Goal: Complete application form

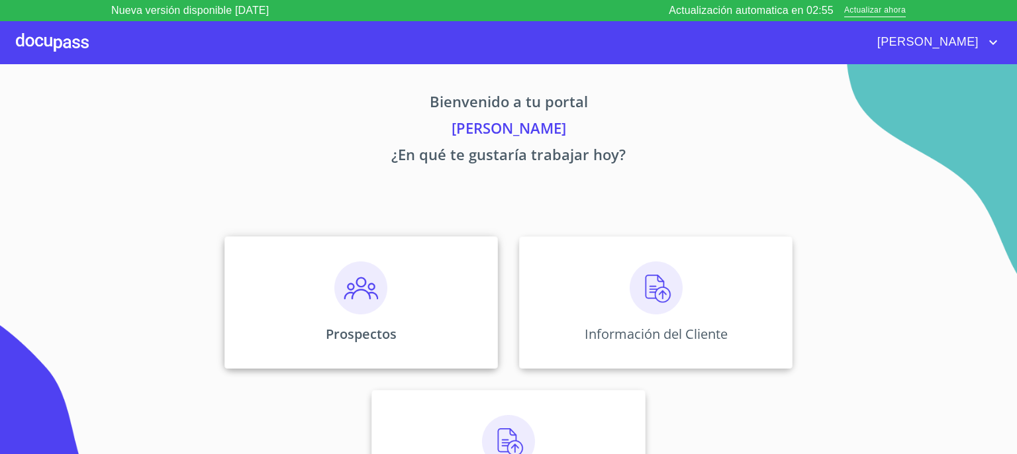
click at [355, 291] on img at bounding box center [360, 288] width 53 height 53
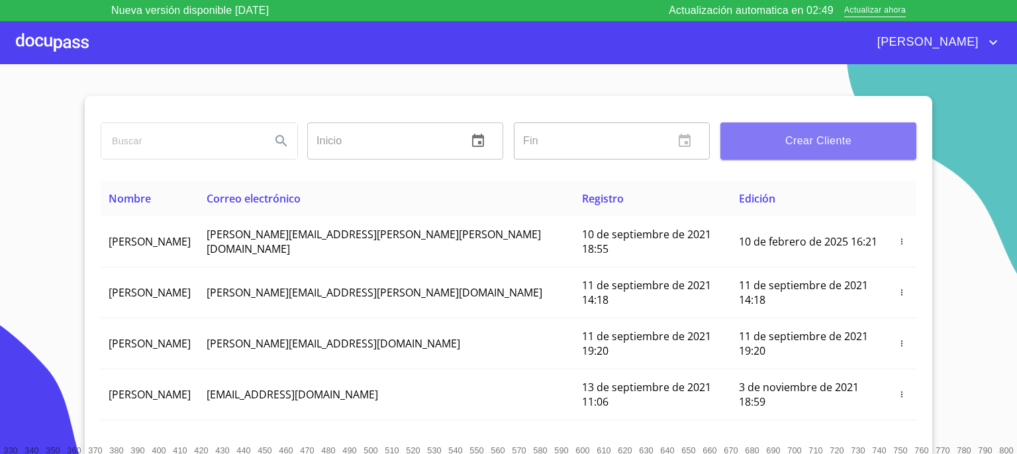
click at [801, 149] on span "Crear Cliente" at bounding box center [818, 141] width 175 height 19
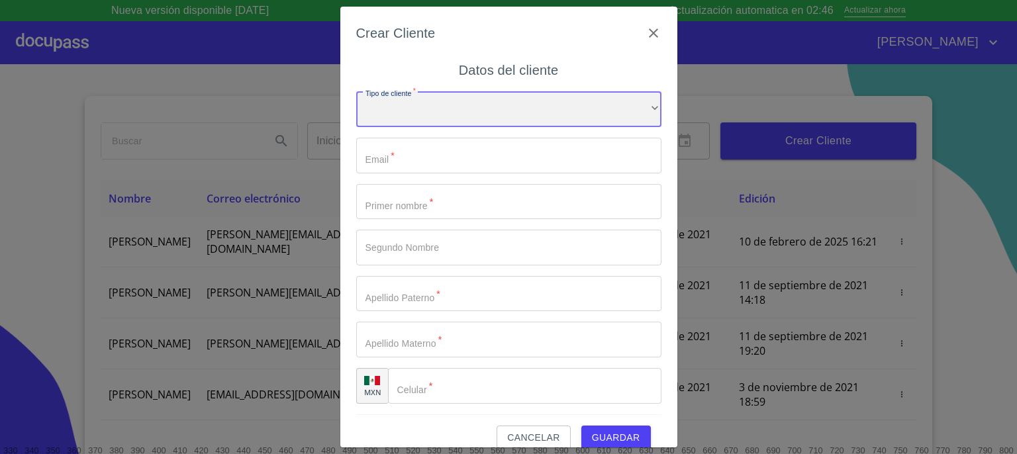
click at [596, 117] on div "​" at bounding box center [508, 109] width 305 height 36
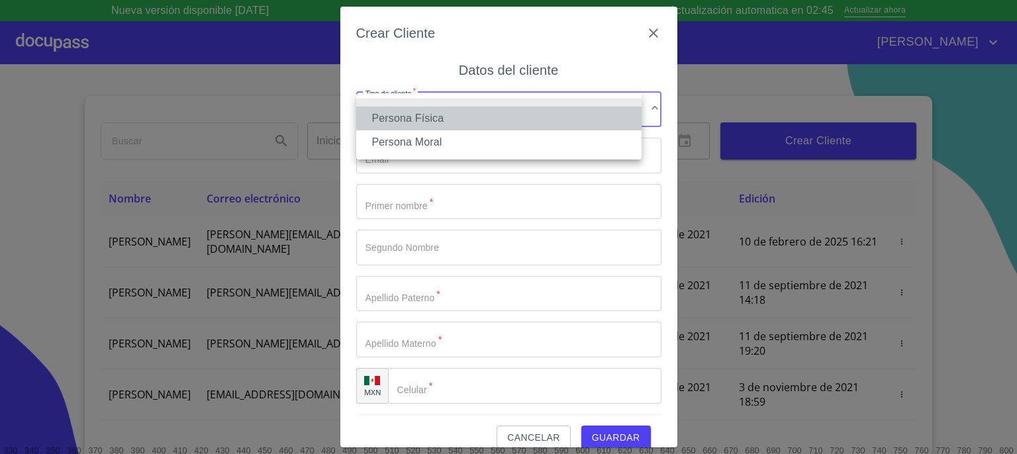
click at [558, 122] on li "Persona Física" at bounding box center [498, 119] width 285 height 24
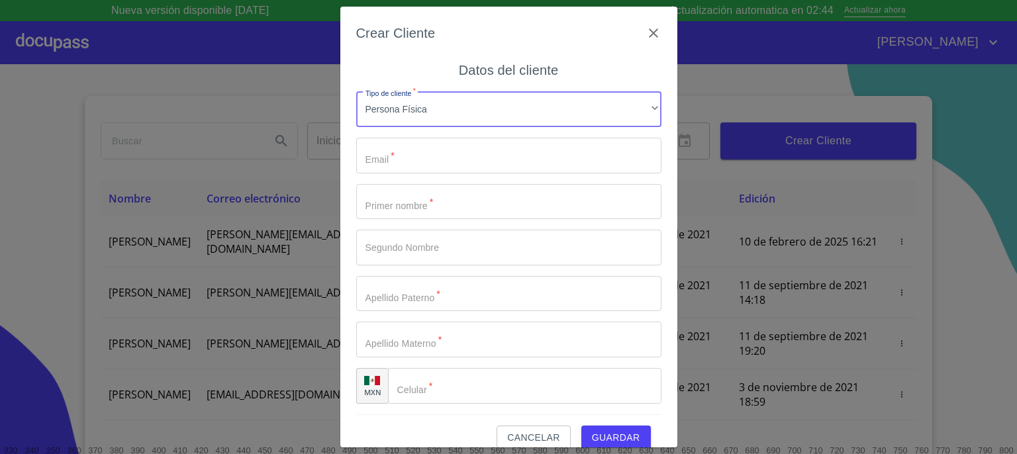
click at [511, 161] on input "Tipo de cliente   *" at bounding box center [508, 156] width 305 height 36
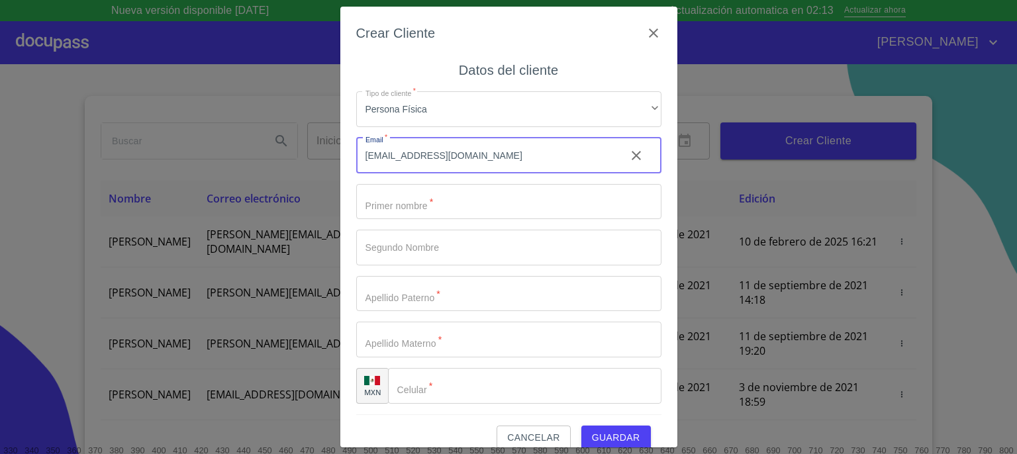
type input "[EMAIL_ADDRESS][DOMAIN_NAME]"
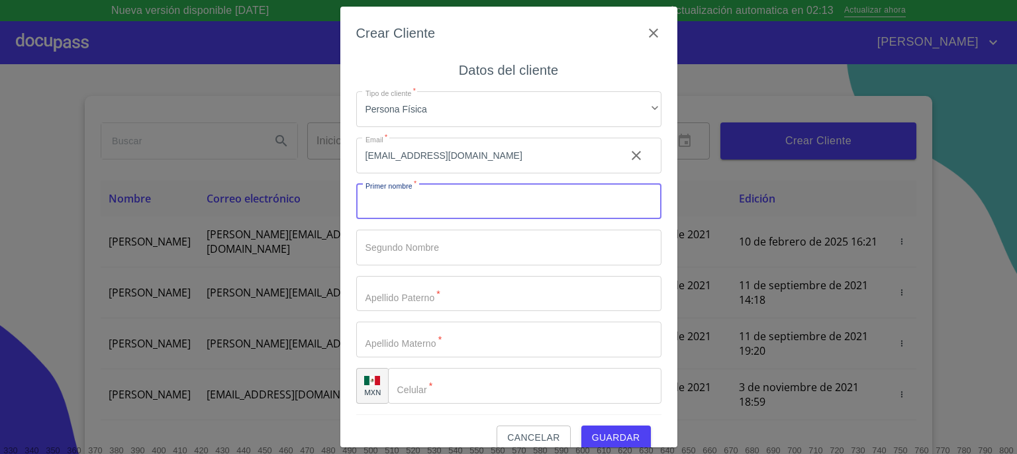
click at [493, 205] on input "Tipo de cliente   *" at bounding box center [508, 202] width 305 height 36
type input "[PERSON_NAME]"
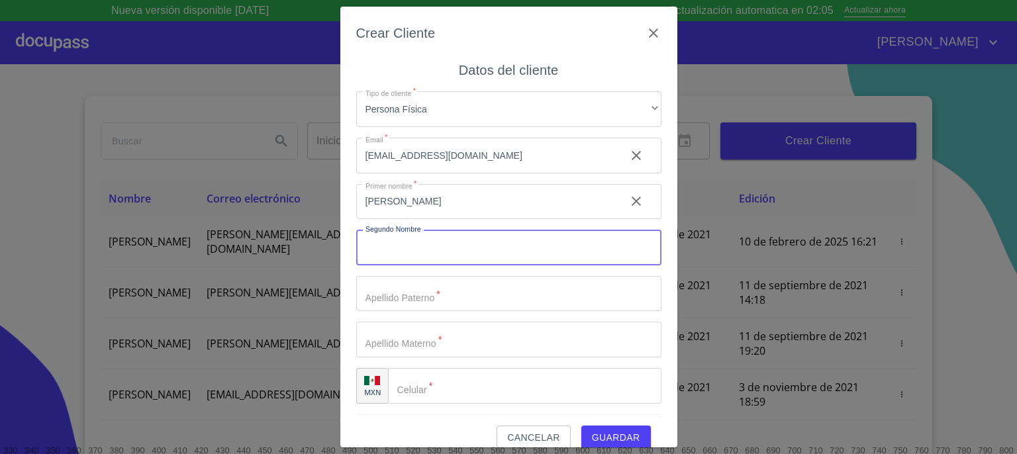
click at [487, 252] on input "Tipo de cliente   *" at bounding box center [508, 248] width 305 height 36
type input "[PERSON_NAME]"
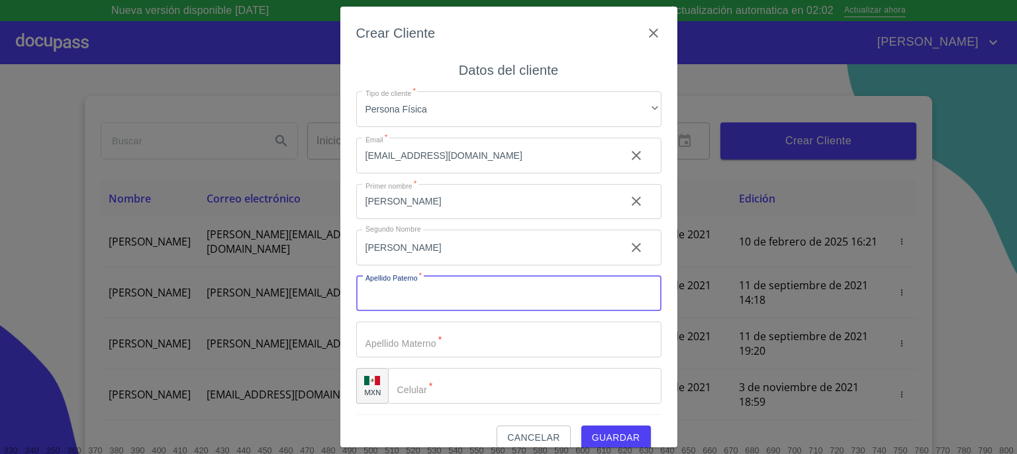
click at [471, 296] on input "Tipo de cliente   *" at bounding box center [508, 294] width 305 height 36
type input "MEDELLIN"
click at [462, 344] on input "Tipo de cliente   *" at bounding box center [508, 340] width 305 height 36
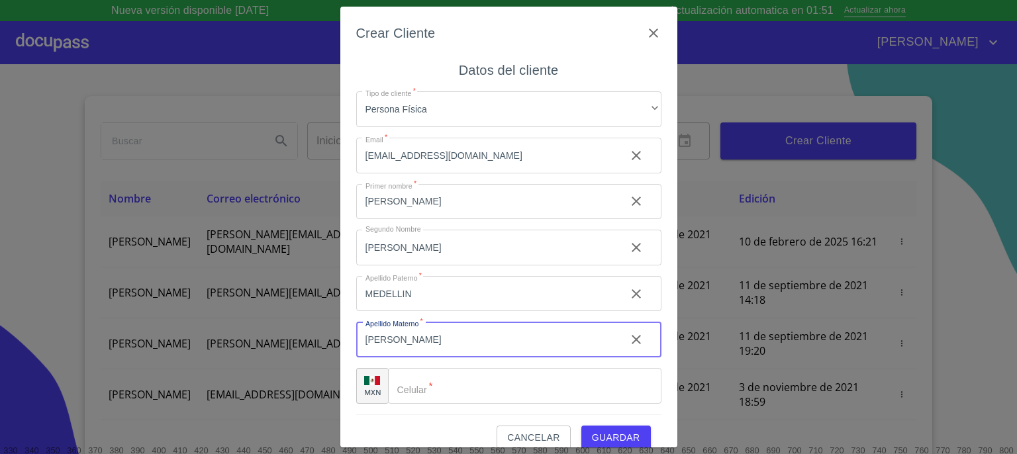
type input "[PERSON_NAME]"
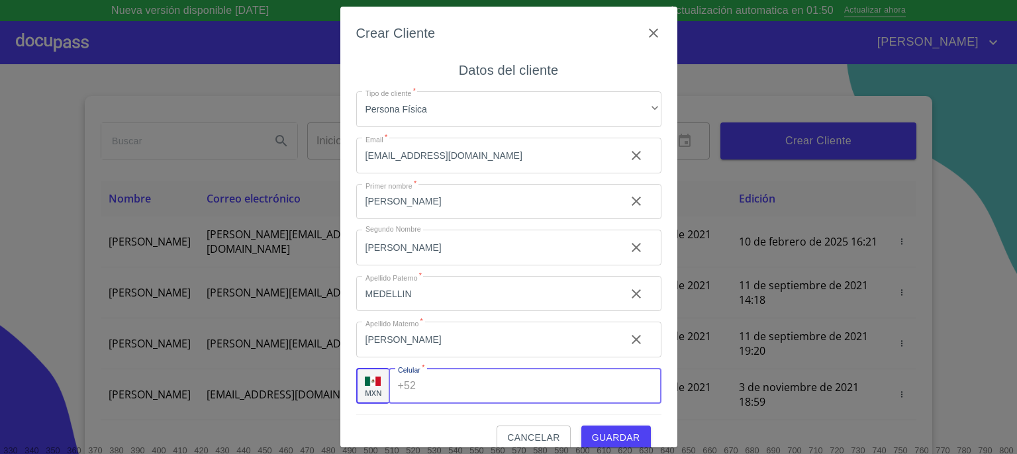
click at [467, 393] on input "Tipo de cliente   *" at bounding box center [541, 386] width 240 height 36
type input "[PHONE_NUMBER]"
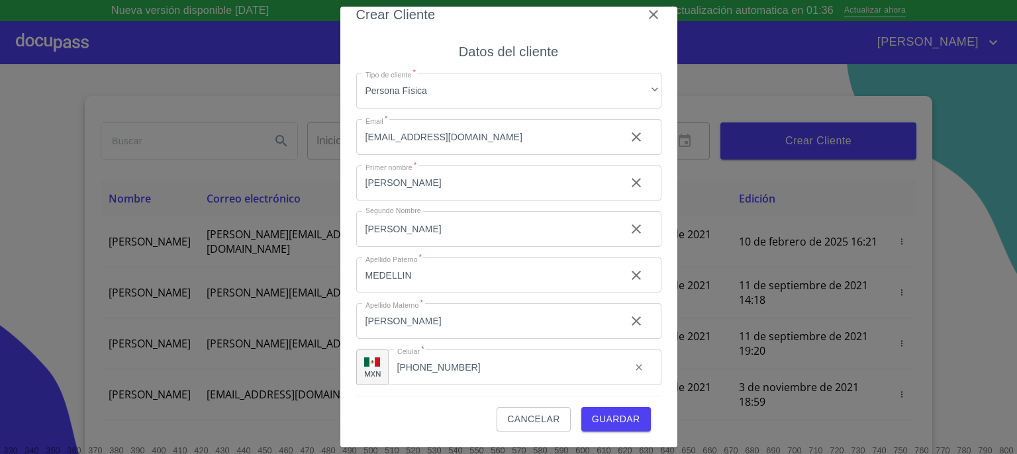
click at [609, 422] on span "Guardar" at bounding box center [616, 419] width 48 height 17
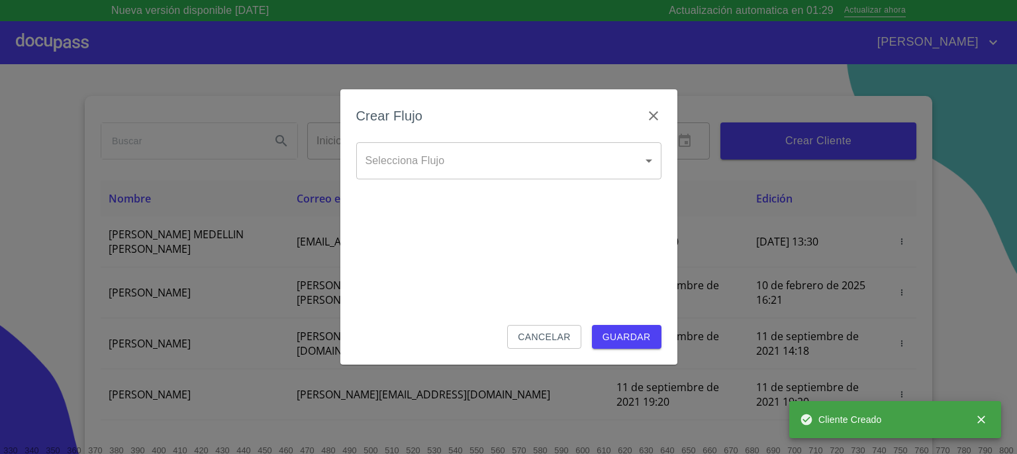
click at [645, 173] on body "Nueva versión disponible [DATE] Actualización automatica en 01:29 Actualizar ah…" at bounding box center [508, 227] width 1017 height 454
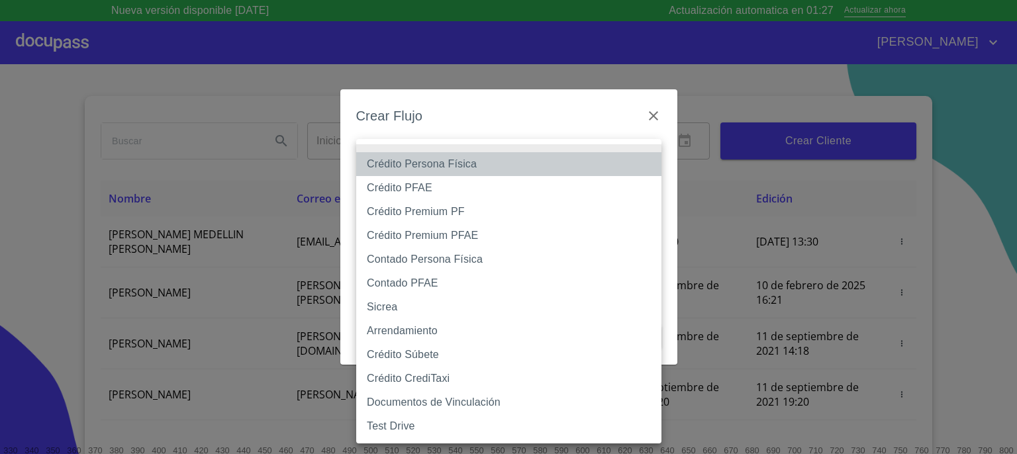
click at [603, 171] on li "Crédito Persona Física" at bounding box center [508, 164] width 305 height 24
type input "6009fb3c7d1714eb8809aa97"
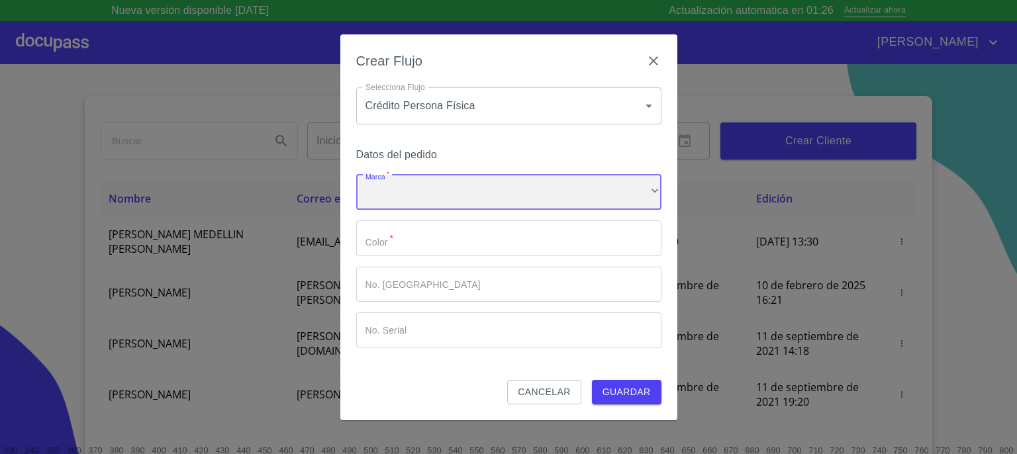
click at [589, 189] on div "​" at bounding box center [508, 193] width 305 height 36
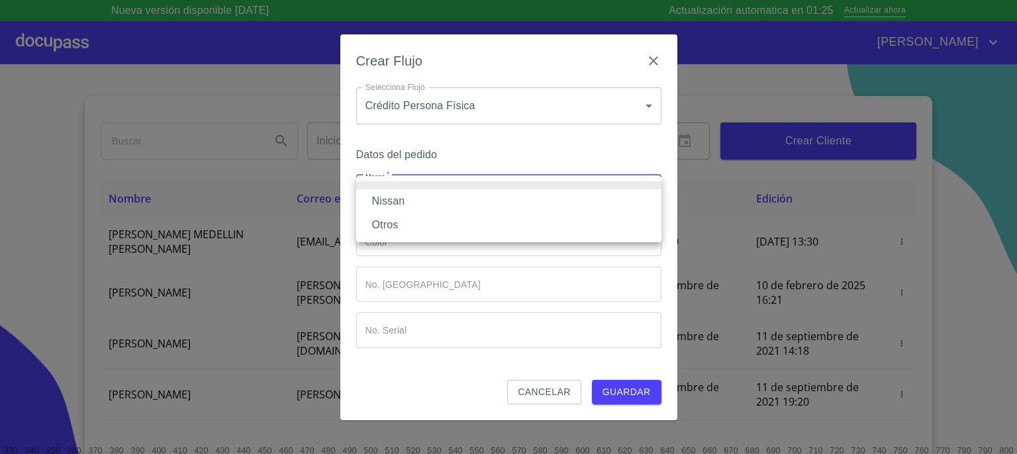
click at [577, 199] on li "Nissan" at bounding box center [508, 201] width 305 height 24
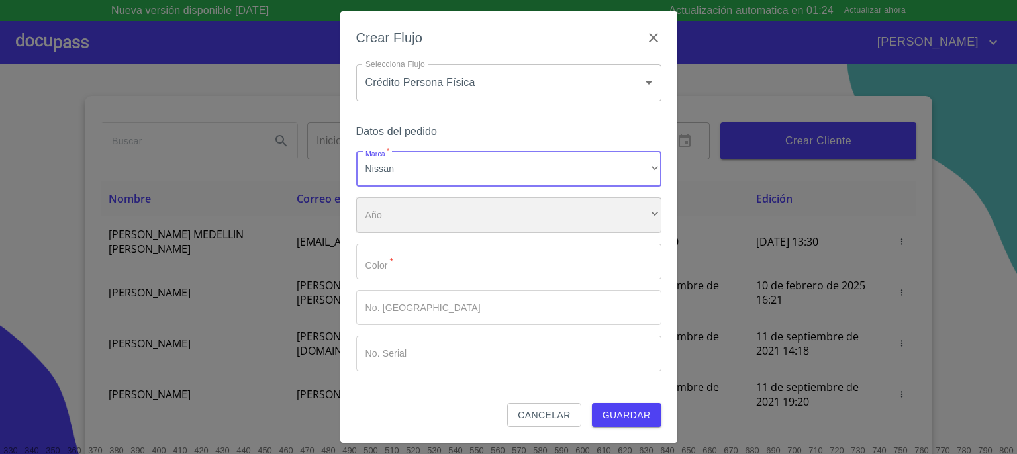
click at [568, 220] on div "​" at bounding box center [508, 215] width 305 height 36
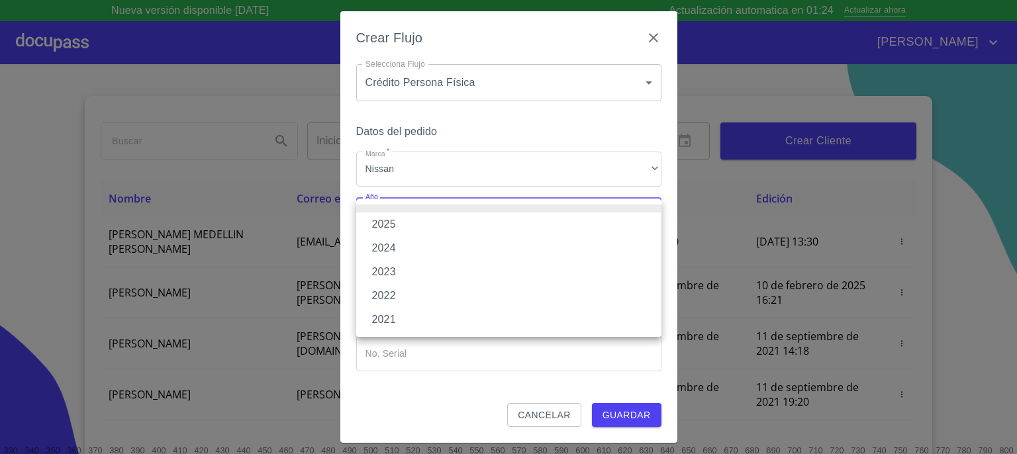
click at [568, 220] on li "2025" at bounding box center [508, 225] width 305 height 24
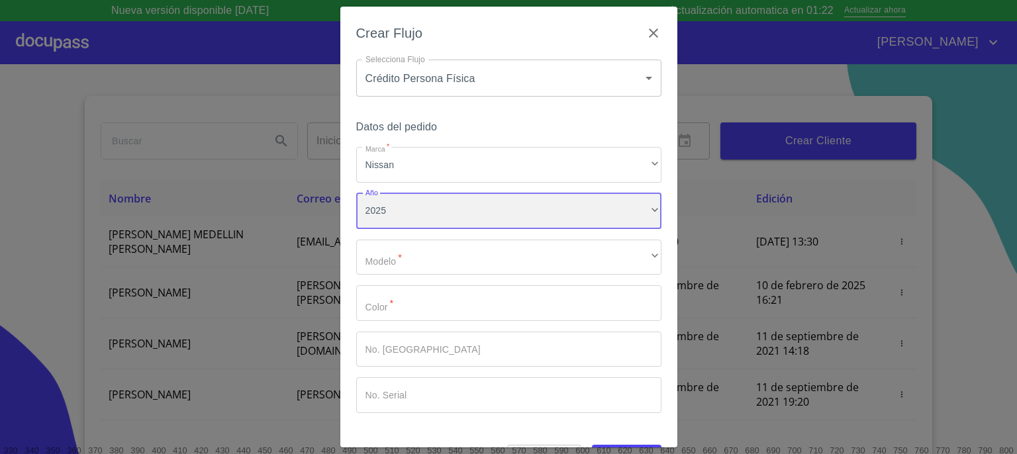
click at [578, 217] on div "2025" at bounding box center [508, 211] width 305 height 36
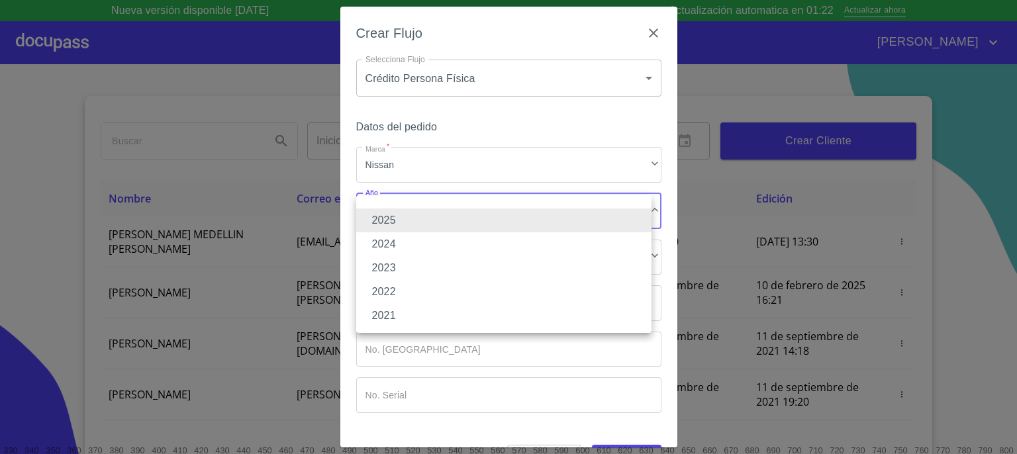
click at [578, 217] on li "2025" at bounding box center [503, 221] width 295 height 24
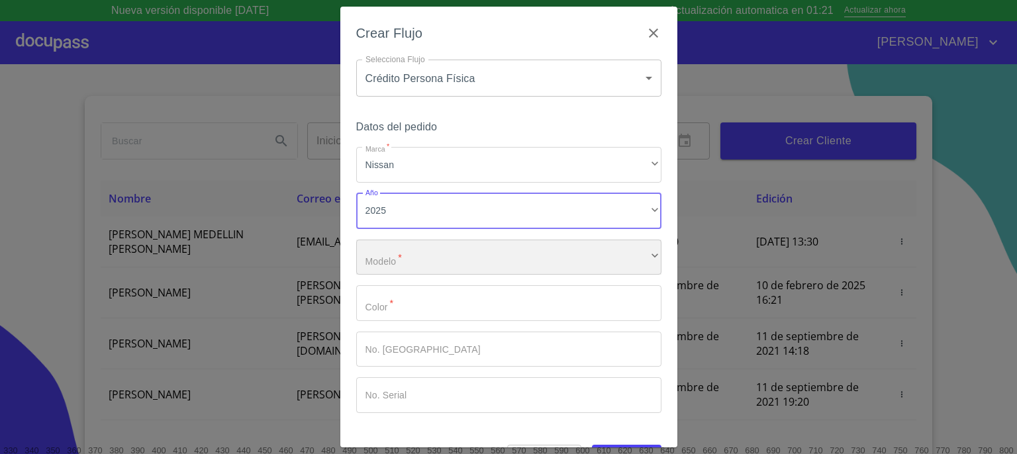
click at [551, 256] on div "​" at bounding box center [508, 258] width 305 height 36
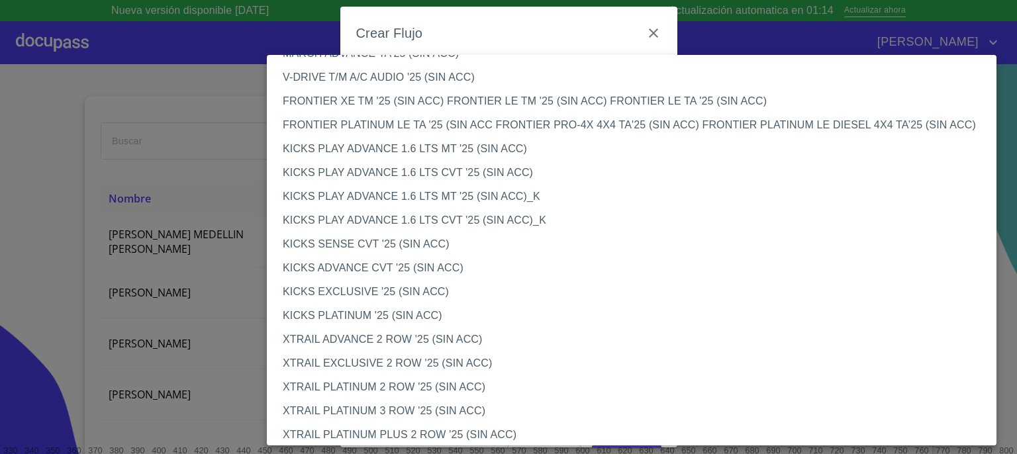
scroll to position [1055, 0]
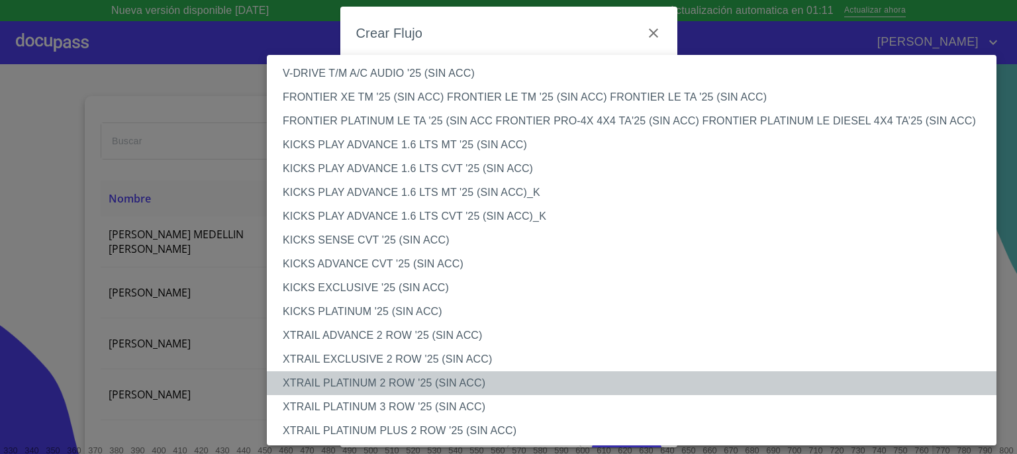
click at [740, 390] on li "XTRAIL PLATINUM 2 ROW '25 (SIN ACC)" at bounding box center [637, 383] width 740 height 24
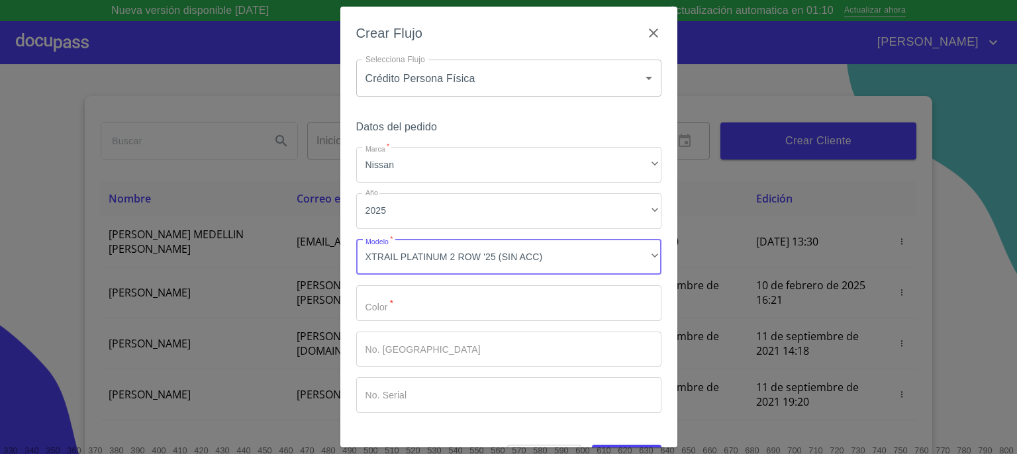
click at [601, 305] on input "Marca   *" at bounding box center [508, 303] width 305 height 36
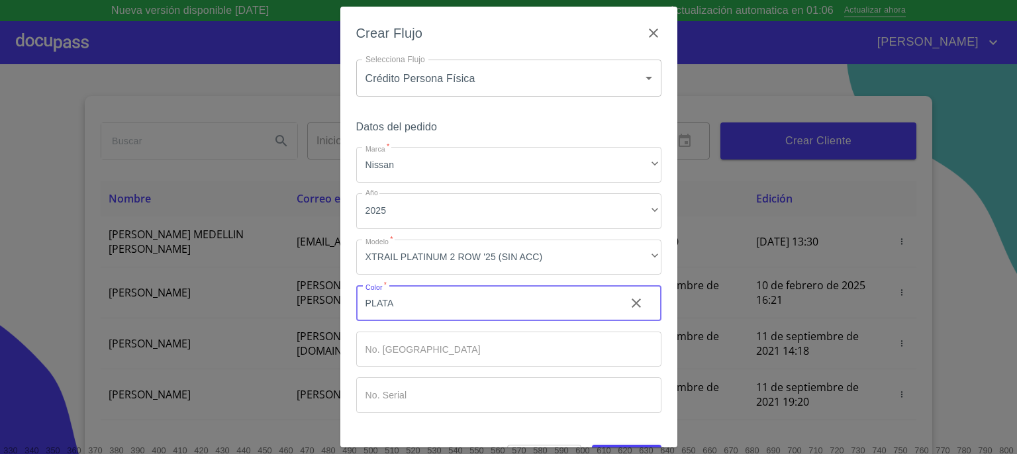
type input "PLATA"
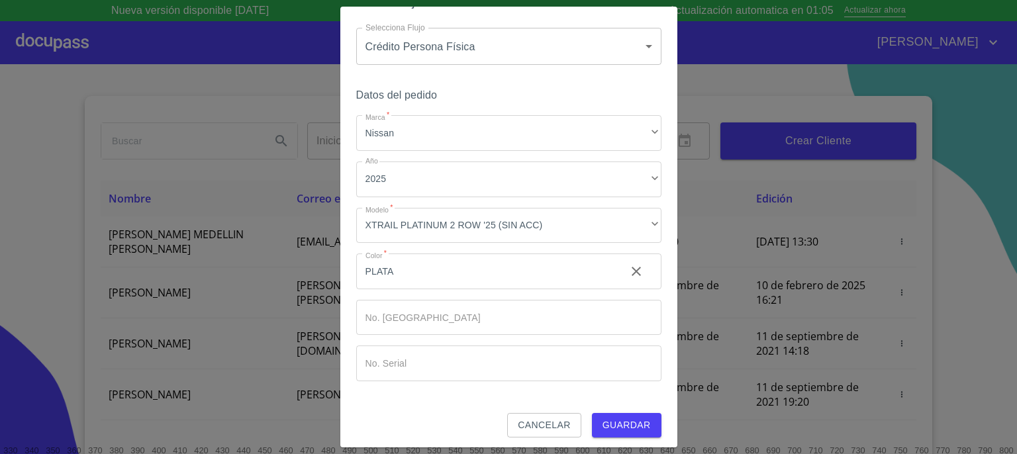
click at [612, 424] on span "Guardar" at bounding box center [627, 425] width 48 height 17
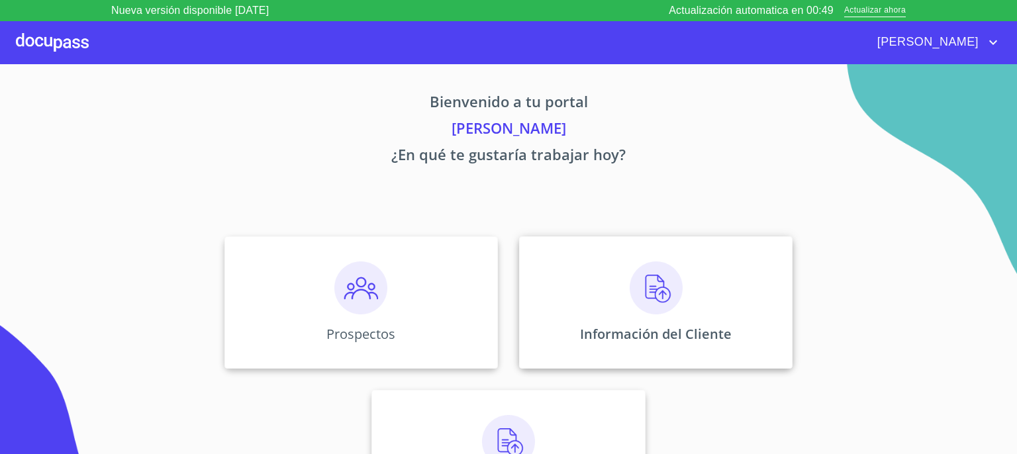
click at [641, 280] on img at bounding box center [656, 288] width 53 height 53
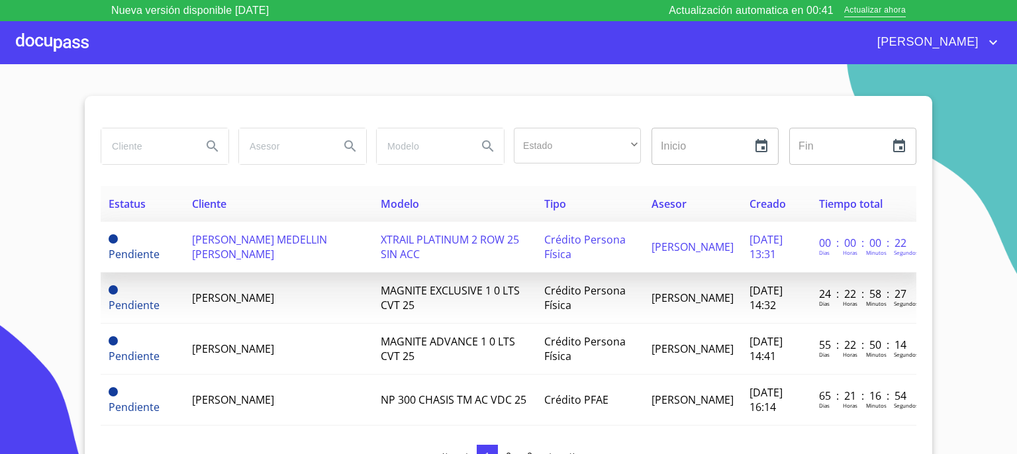
click at [263, 239] on span "[PERSON_NAME] MEDELLIN [PERSON_NAME]" at bounding box center [259, 246] width 135 height 29
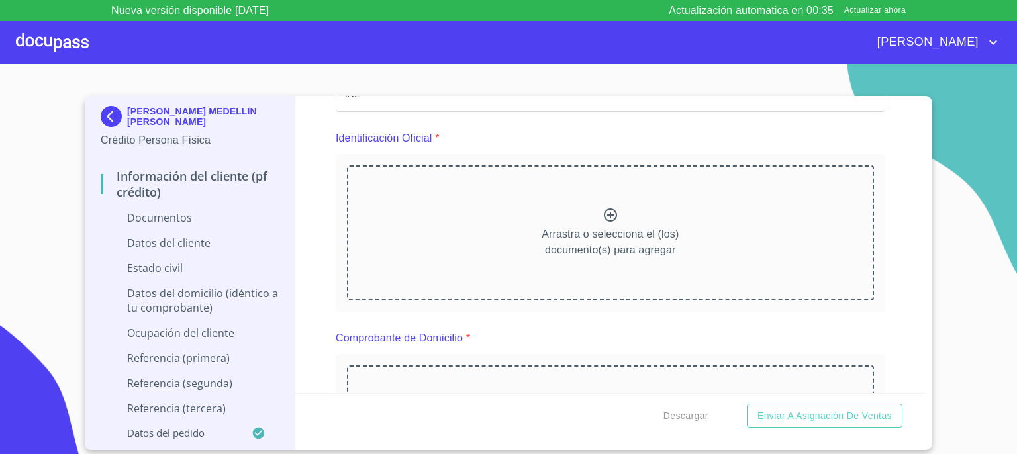
scroll to position [132, 0]
click at [607, 218] on icon at bounding box center [611, 215] width 16 height 16
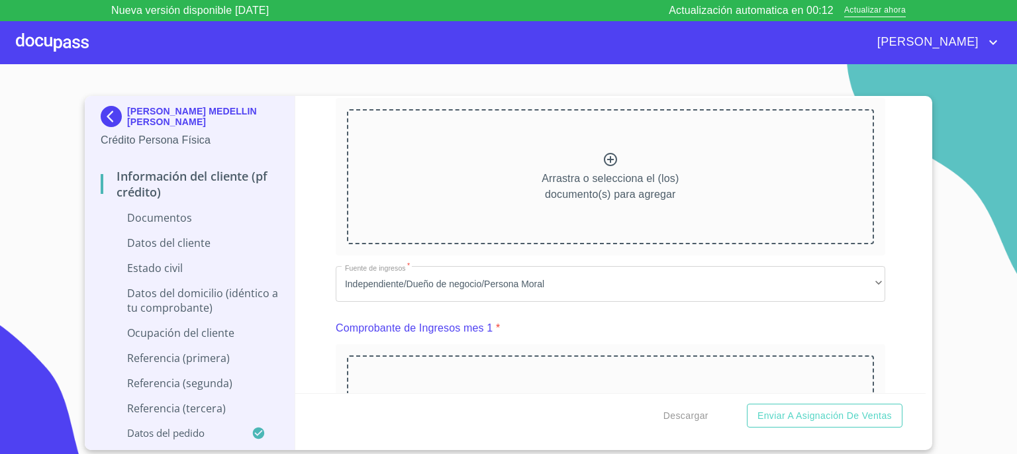
scroll to position [778, 0]
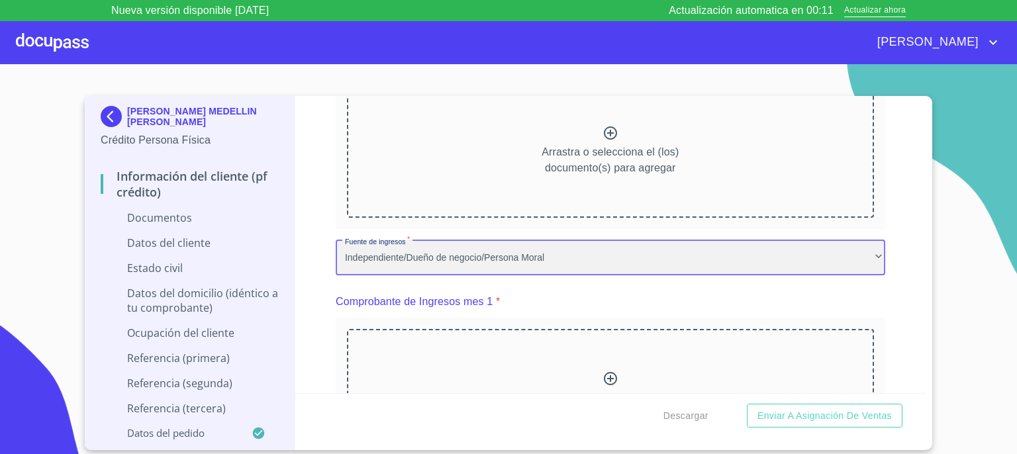
click at [867, 264] on div "Independiente/Dueño de negocio/Persona Moral" at bounding box center [611, 258] width 550 height 36
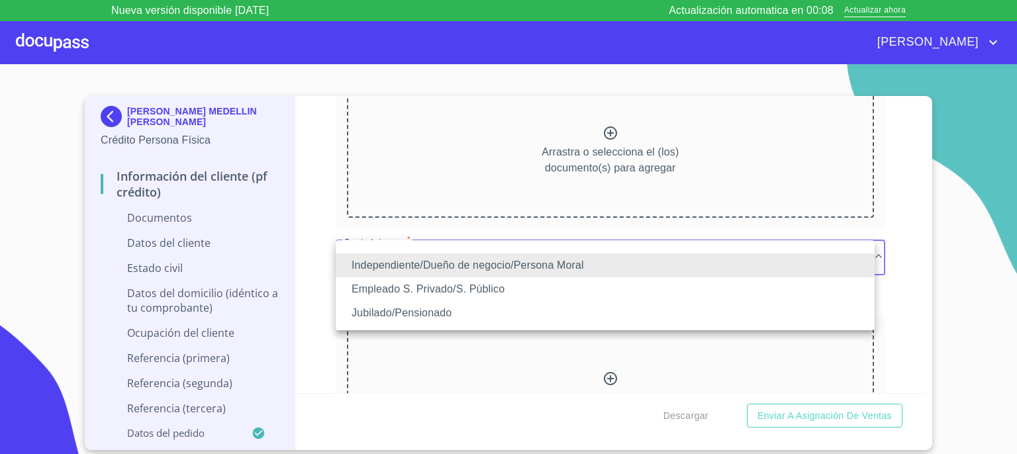
click at [804, 293] on li "Empleado S. Privado/S. Público" at bounding box center [605, 289] width 539 height 24
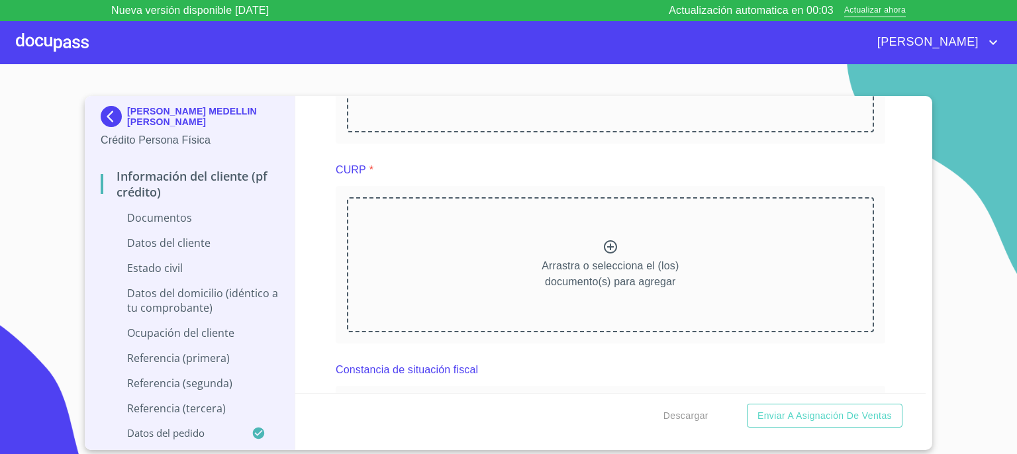
scroll to position [1537, 0]
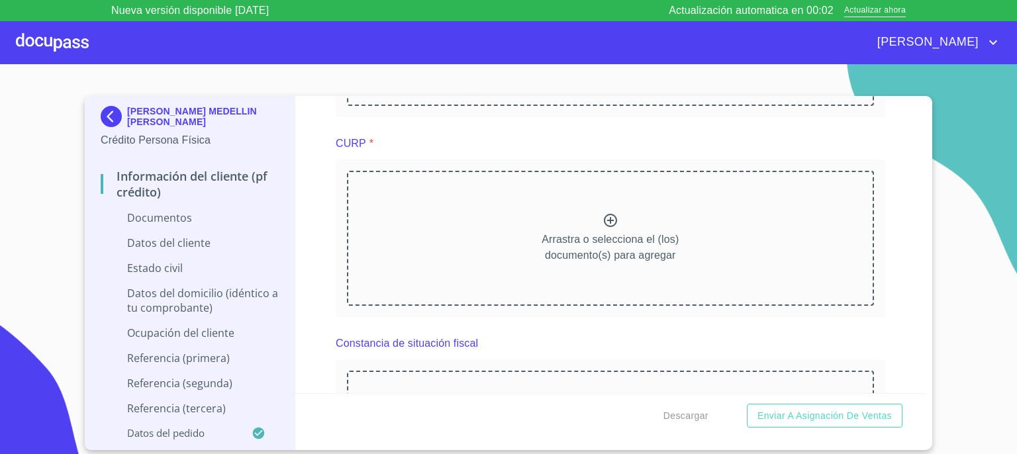
click at [607, 217] on icon at bounding box center [610, 220] width 13 height 13
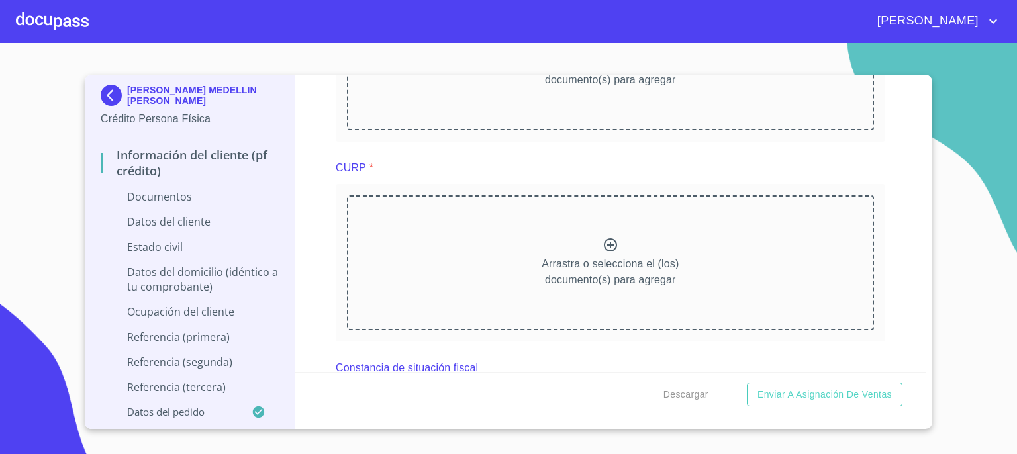
scroll to position [1518, 0]
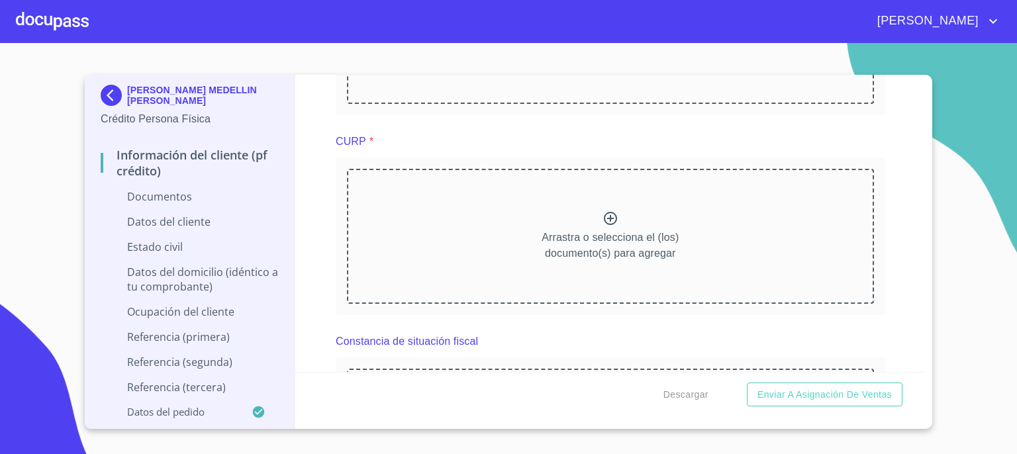
click at [605, 215] on icon at bounding box center [610, 218] width 13 height 13
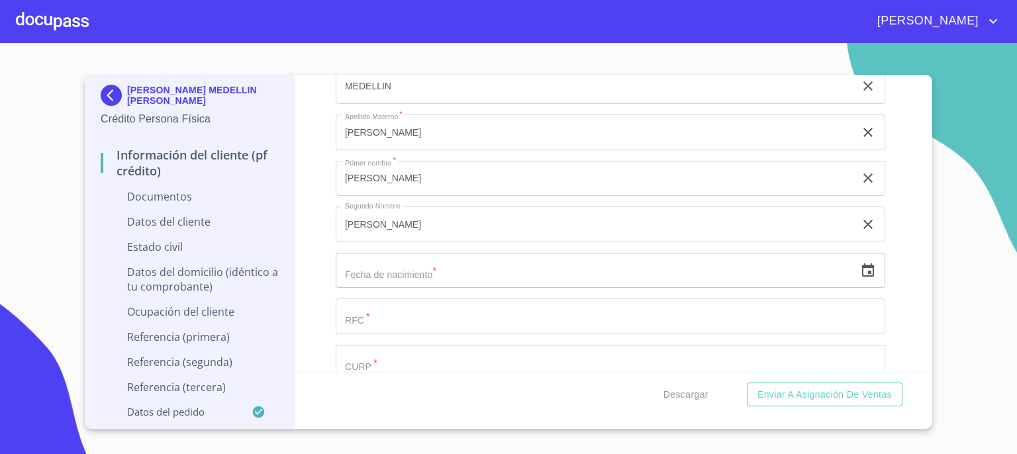
scroll to position [2418, 0]
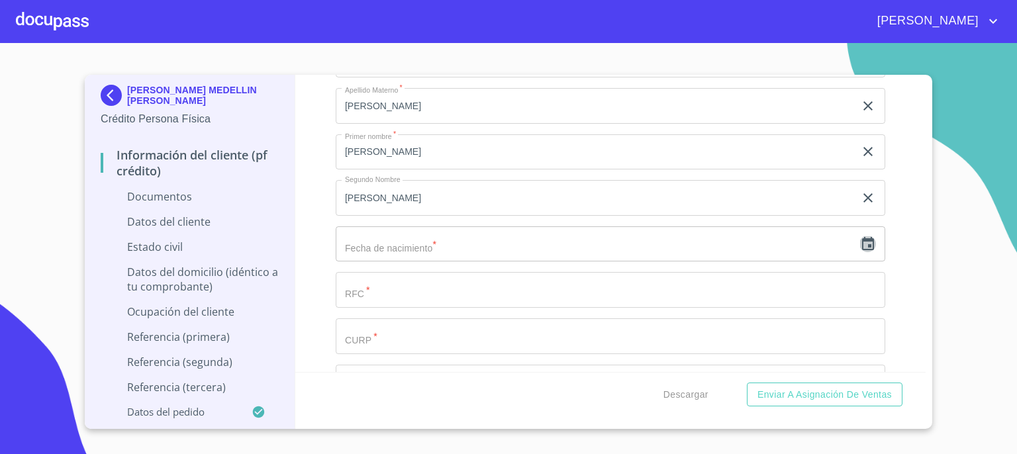
click at [860, 241] on icon "button" at bounding box center [868, 244] width 16 height 16
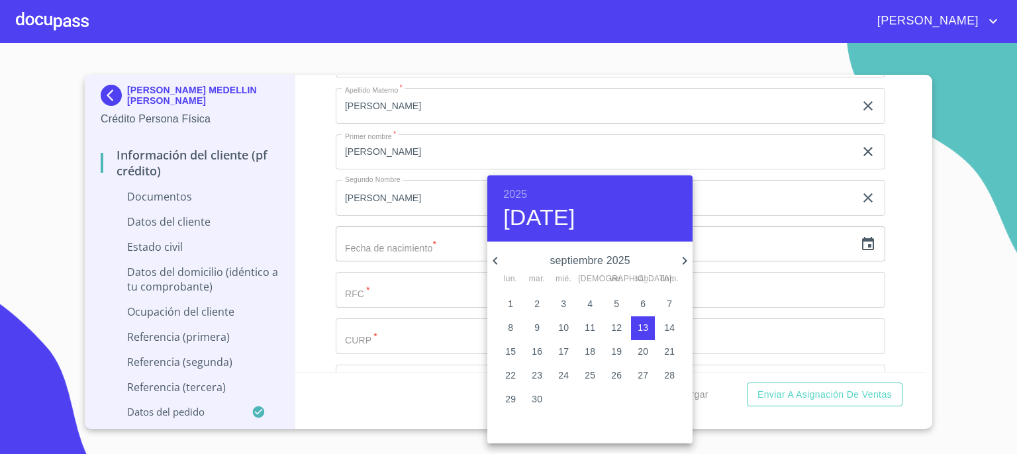
click at [521, 194] on h6 "2025" at bounding box center [515, 194] width 24 height 19
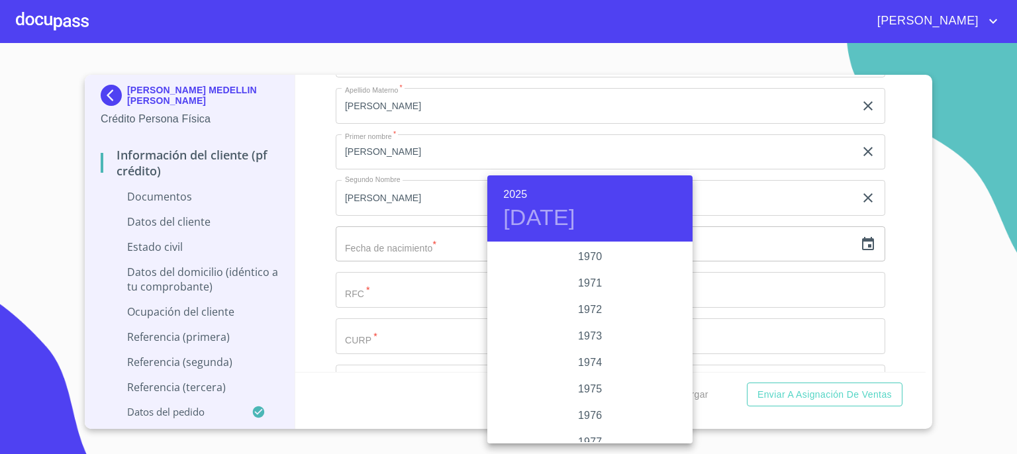
scroll to position [1183, 0]
click at [587, 315] on div "1972" at bounding box center [589, 318] width 205 height 26
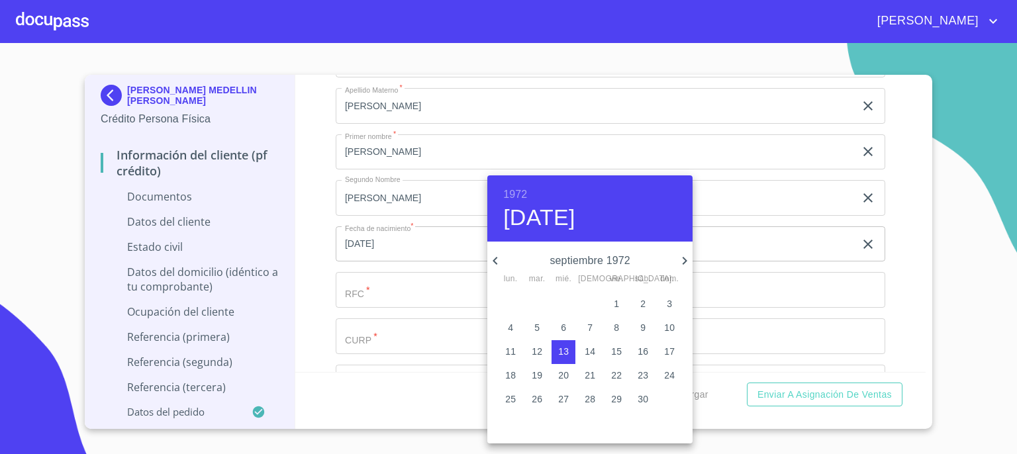
click at [496, 261] on icon "button" at bounding box center [495, 261] width 16 height 16
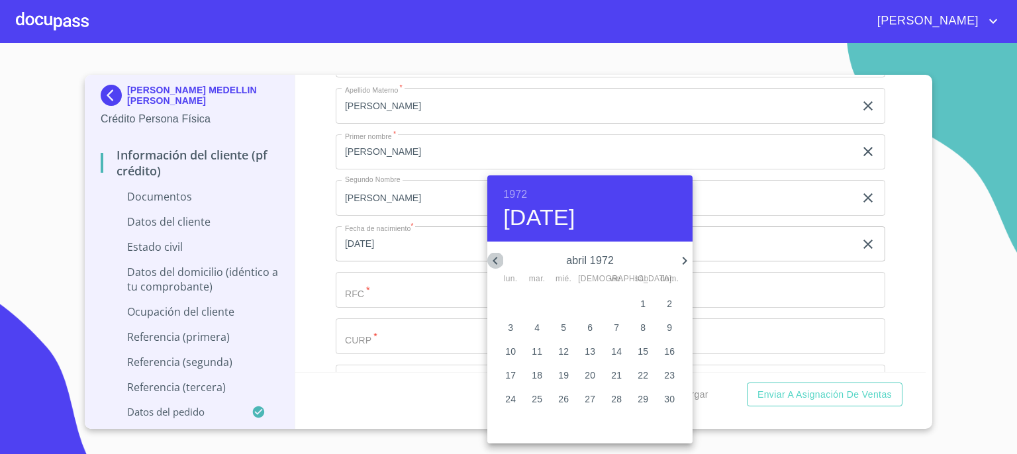
click at [496, 261] on icon "button" at bounding box center [495, 261] width 16 height 16
click at [614, 325] on p "10" at bounding box center [616, 327] width 11 height 13
type input "10 de mar. de 1972"
click at [426, 293] on div at bounding box center [508, 227] width 1017 height 454
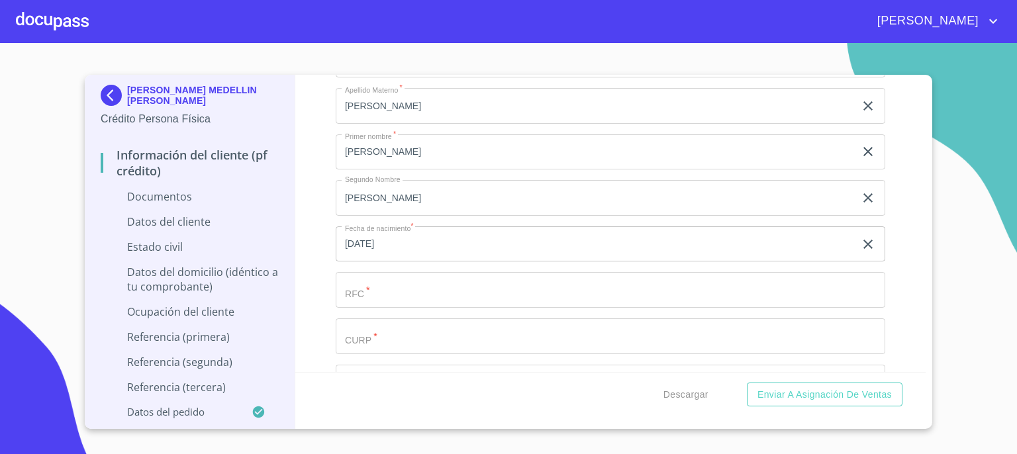
click at [426, 293] on input "Documento de identificación.   *" at bounding box center [611, 290] width 550 height 36
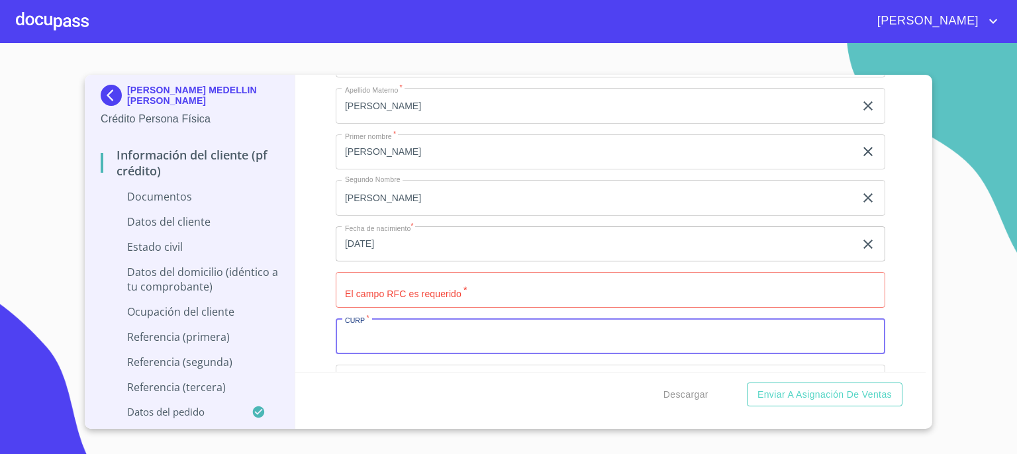
click at [426, 335] on input "Documento de identificación.   *" at bounding box center [611, 336] width 550 height 36
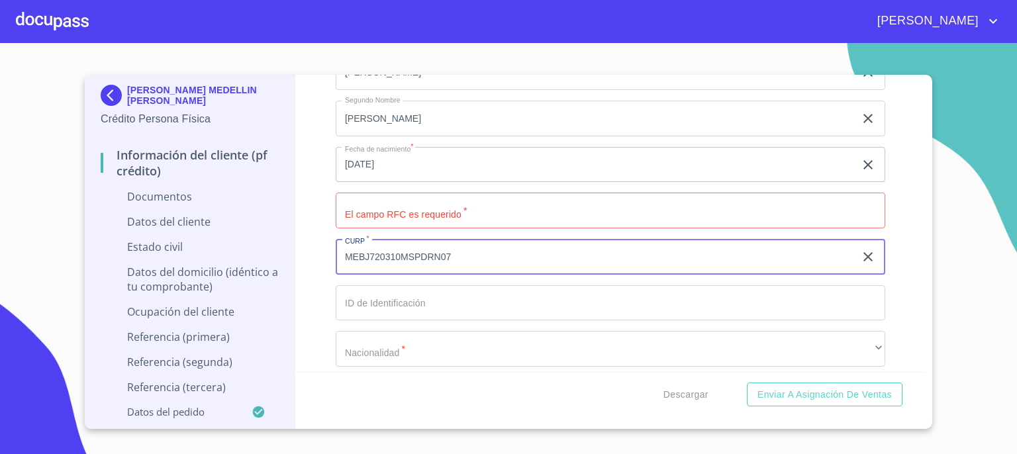
scroll to position [2524, 0]
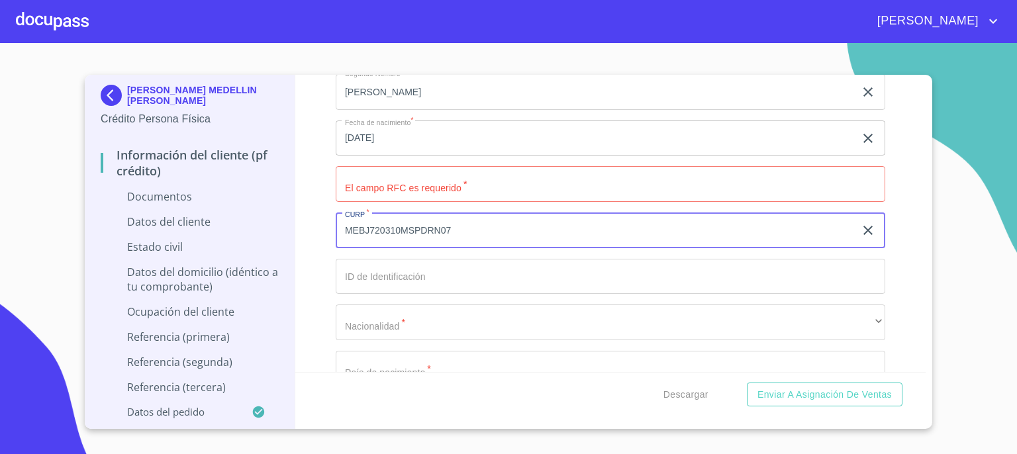
type input "MEBJ720310MSPDRN07"
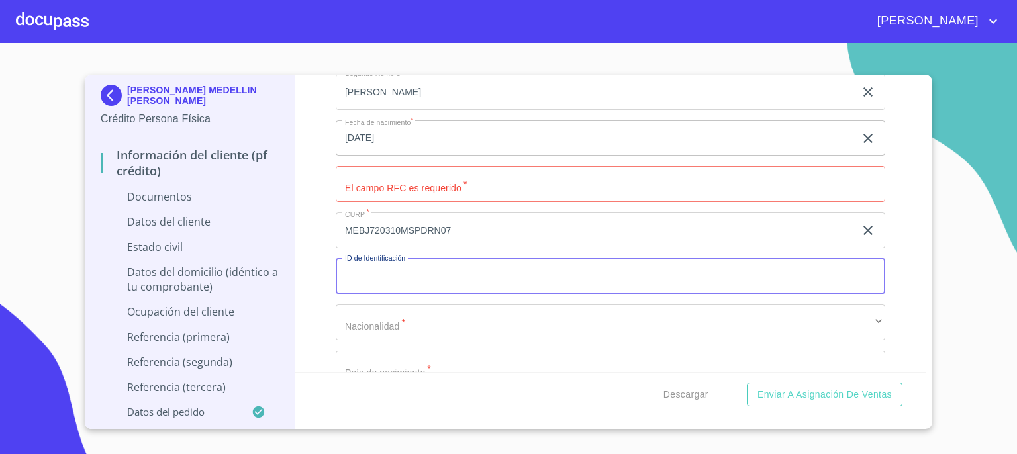
click at [624, 273] on input "Documento de identificación.   *" at bounding box center [611, 277] width 550 height 36
type input "2826418861"
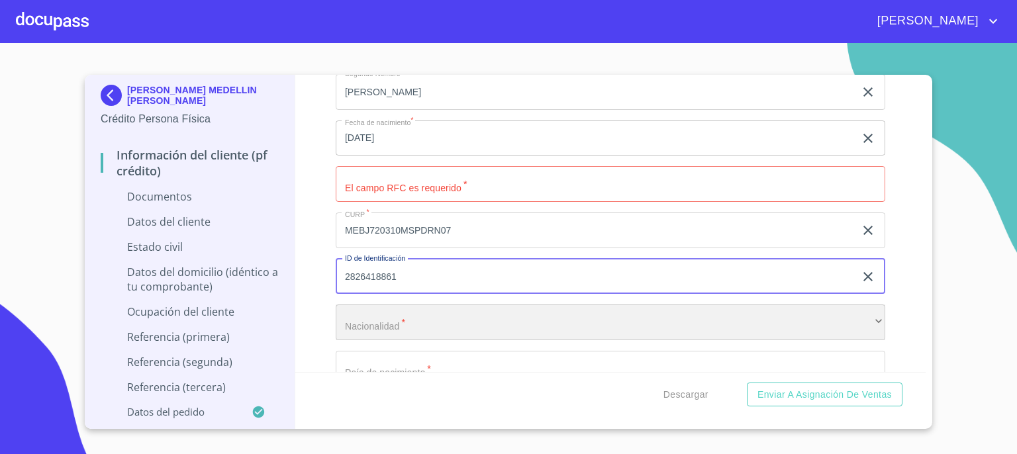
click at [605, 331] on div "​" at bounding box center [611, 323] width 550 height 36
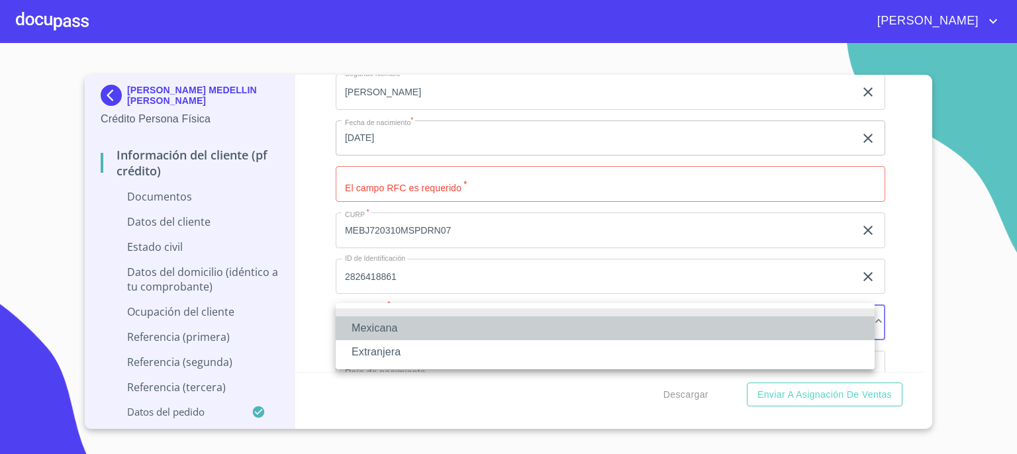
click at [605, 331] on li "Mexicana" at bounding box center [605, 328] width 539 height 24
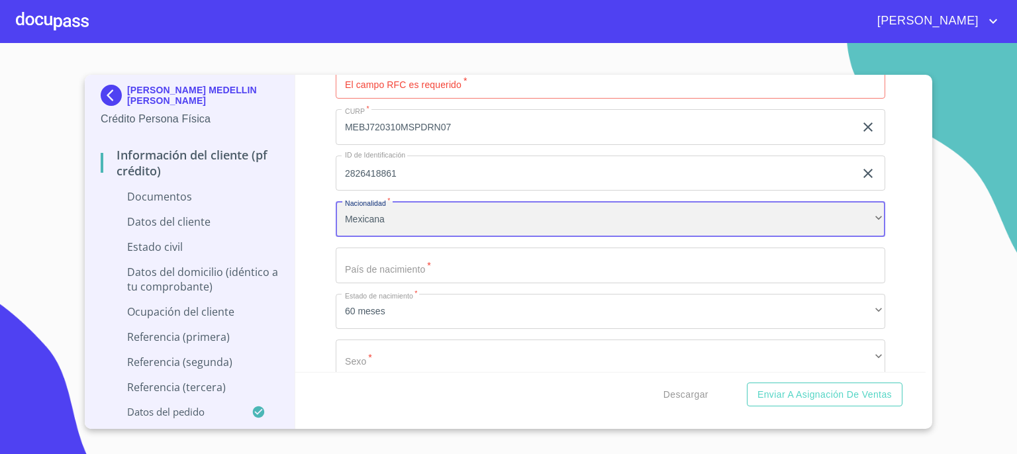
scroll to position [2630, 0]
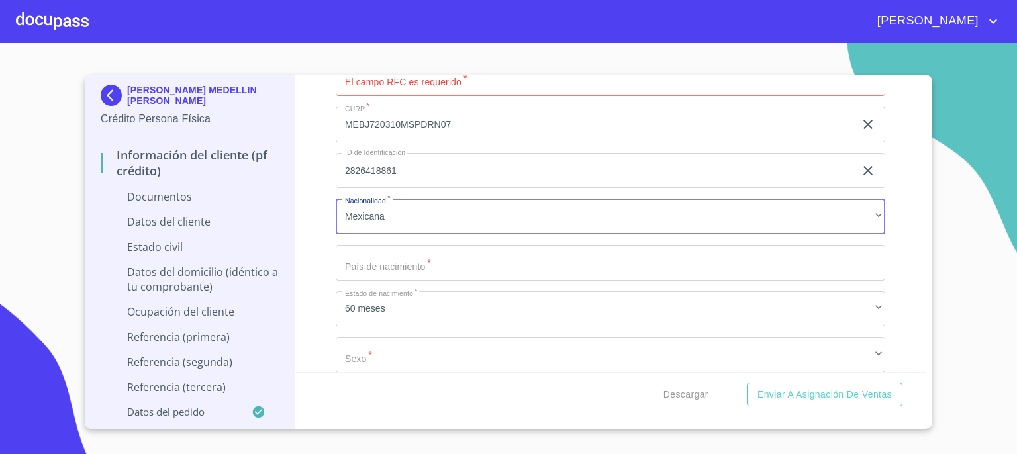
click at [806, 266] on input "Documento de identificación.   *" at bounding box center [611, 263] width 550 height 36
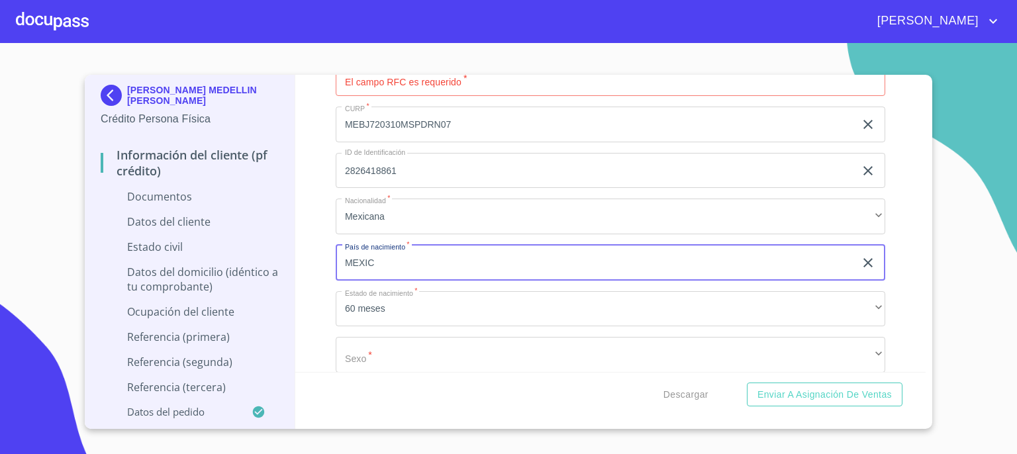
type input "México"
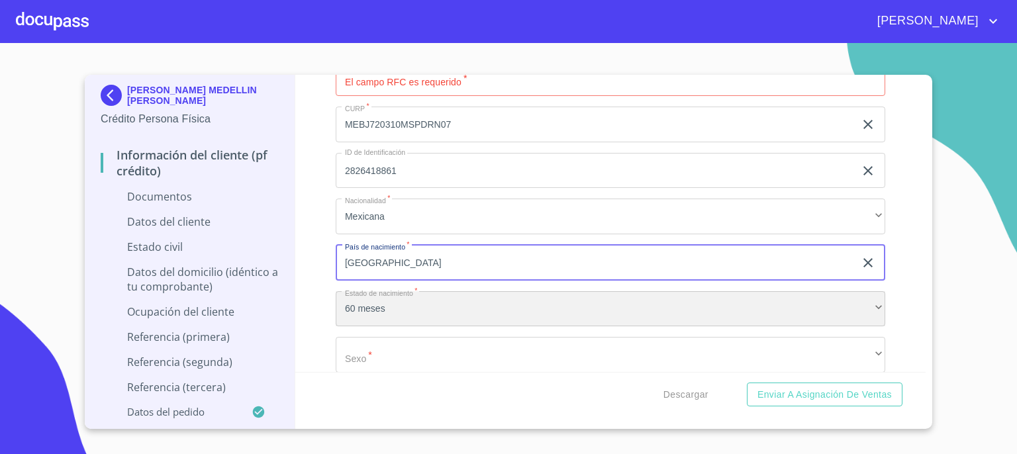
click at [519, 297] on div "60 meses" at bounding box center [611, 309] width 550 height 36
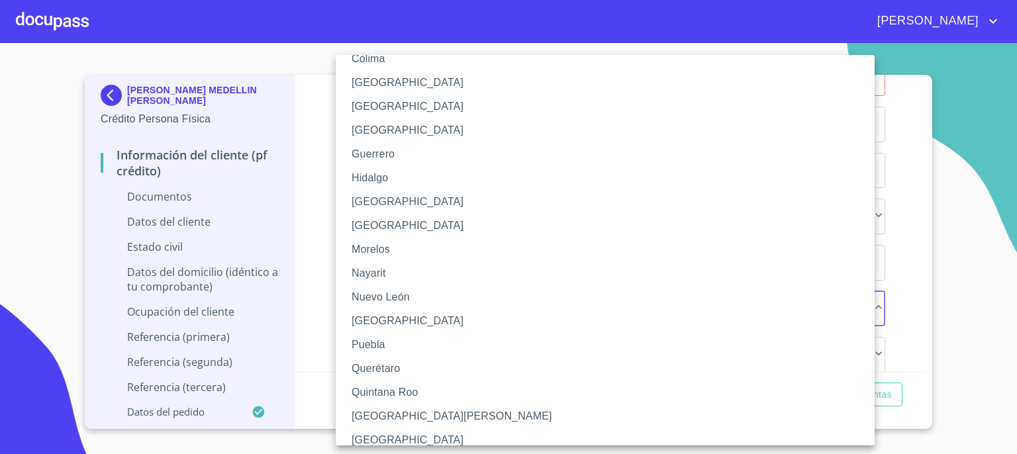
scroll to position [238, 0]
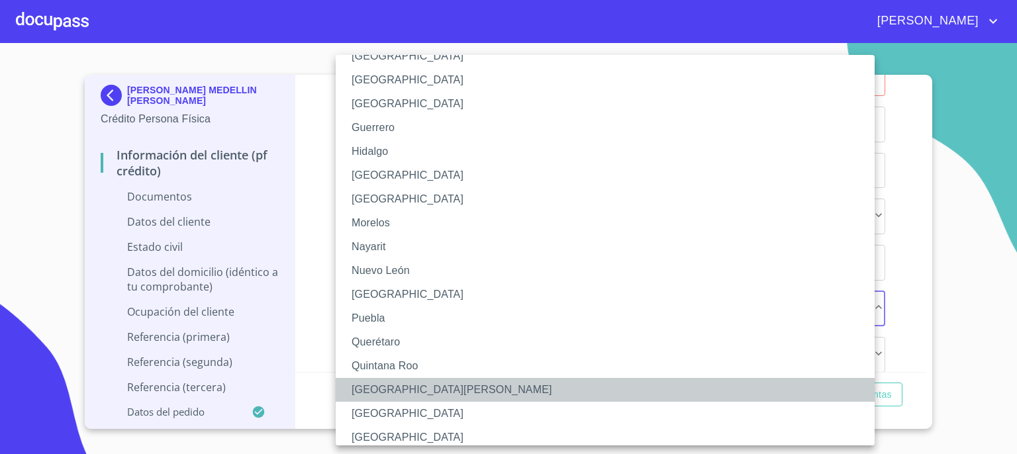
click at [765, 395] on li "San Luis Potosí" at bounding box center [610, 390] width 549 height 24
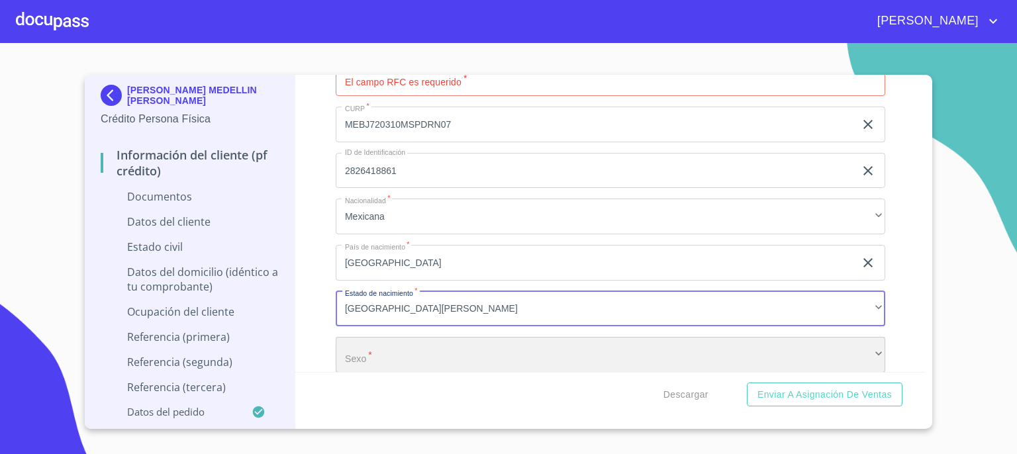
click at [704, 354] on div "​" at bounding box center [611, 355] width 550 height 36
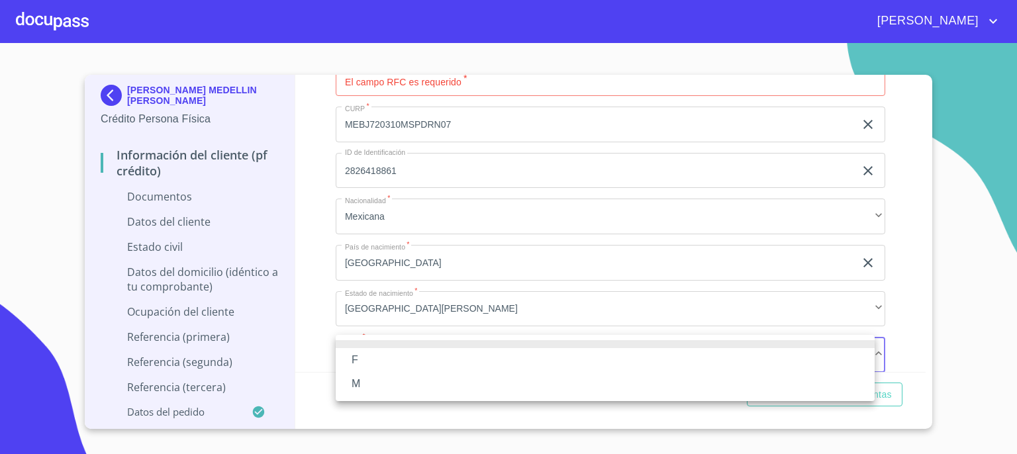
click at [704, 354] on li "F" at bounding box center [605, 360] width 539 height 24
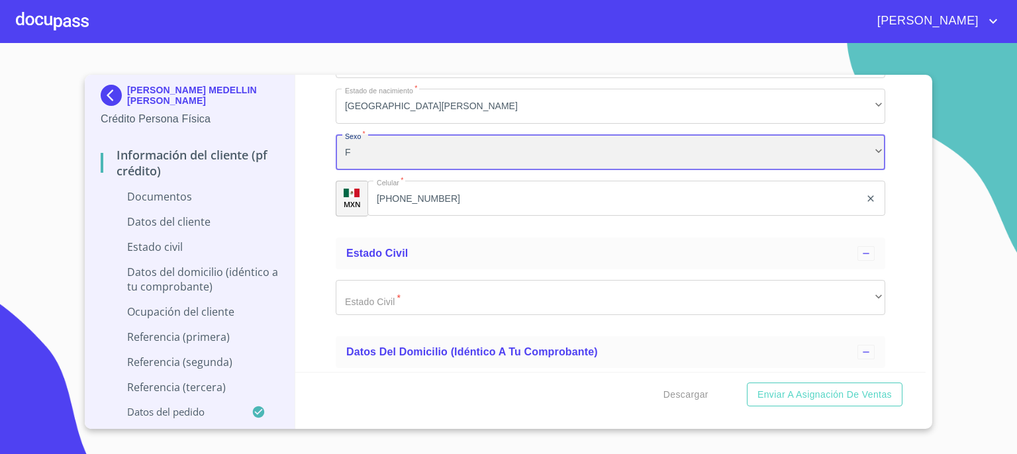
scroll to position [2859, 0]
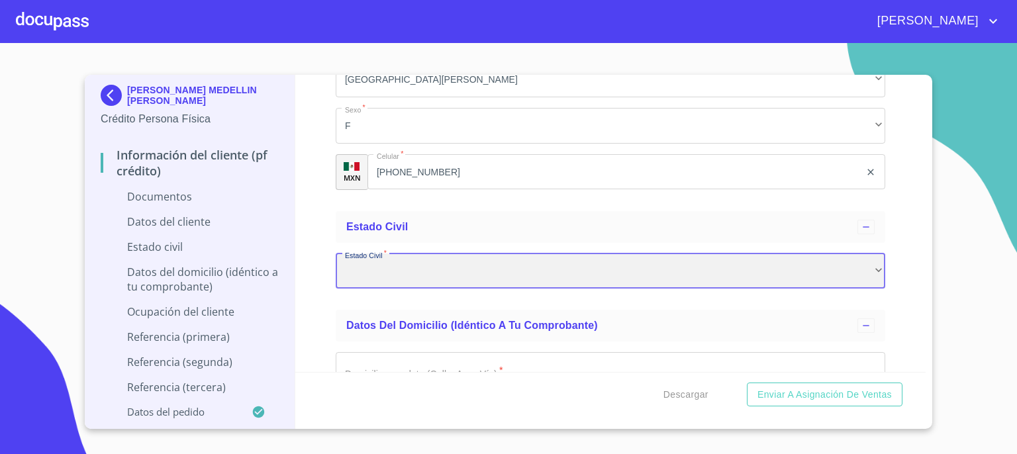
click at [867, 268] on div "​" at bounding box center [611, 272] width 550 height 36
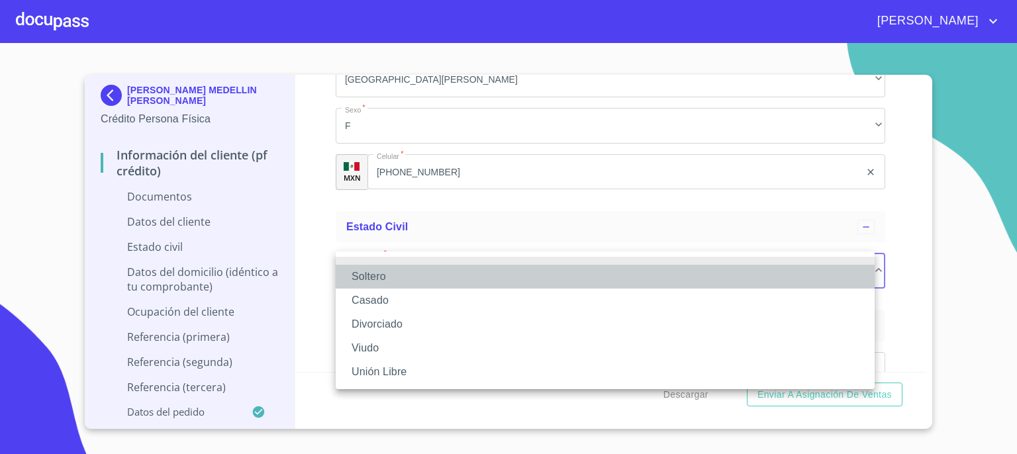
click at [827, 279] on li "Soltero" at bounding box center [605, 277] width 539 height 24
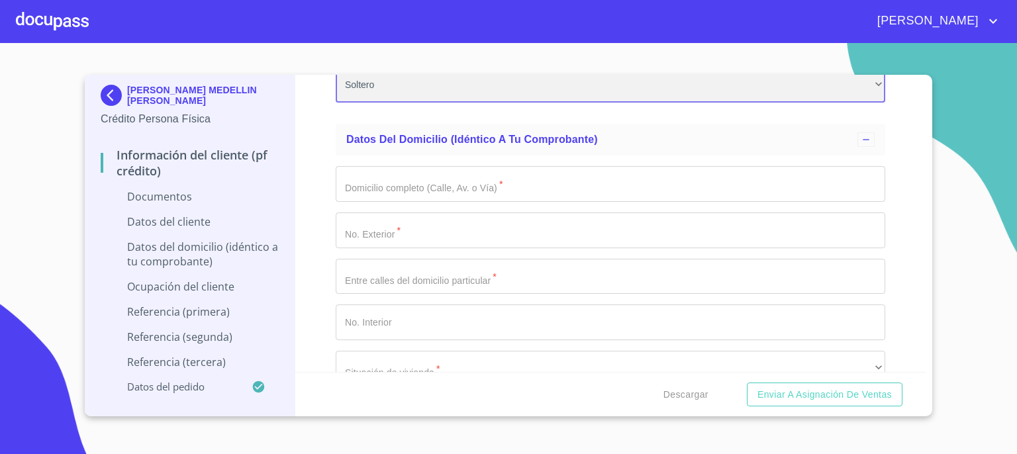
scroll to position [3072, 0]
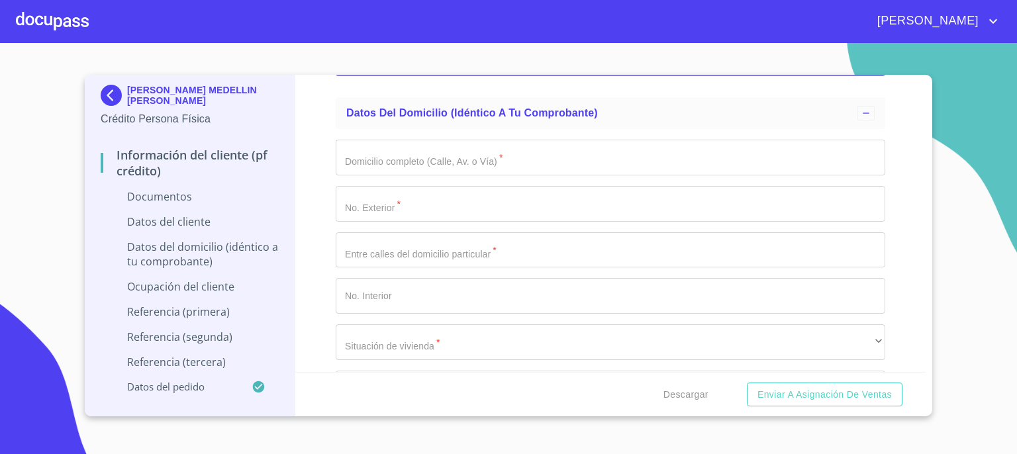
click at [630, 162] on input "Documento de identificación.   *" at bounding box center [611, 158] width 550 height 36
